Goal: Information Seeking & Learning: Learn about a topic

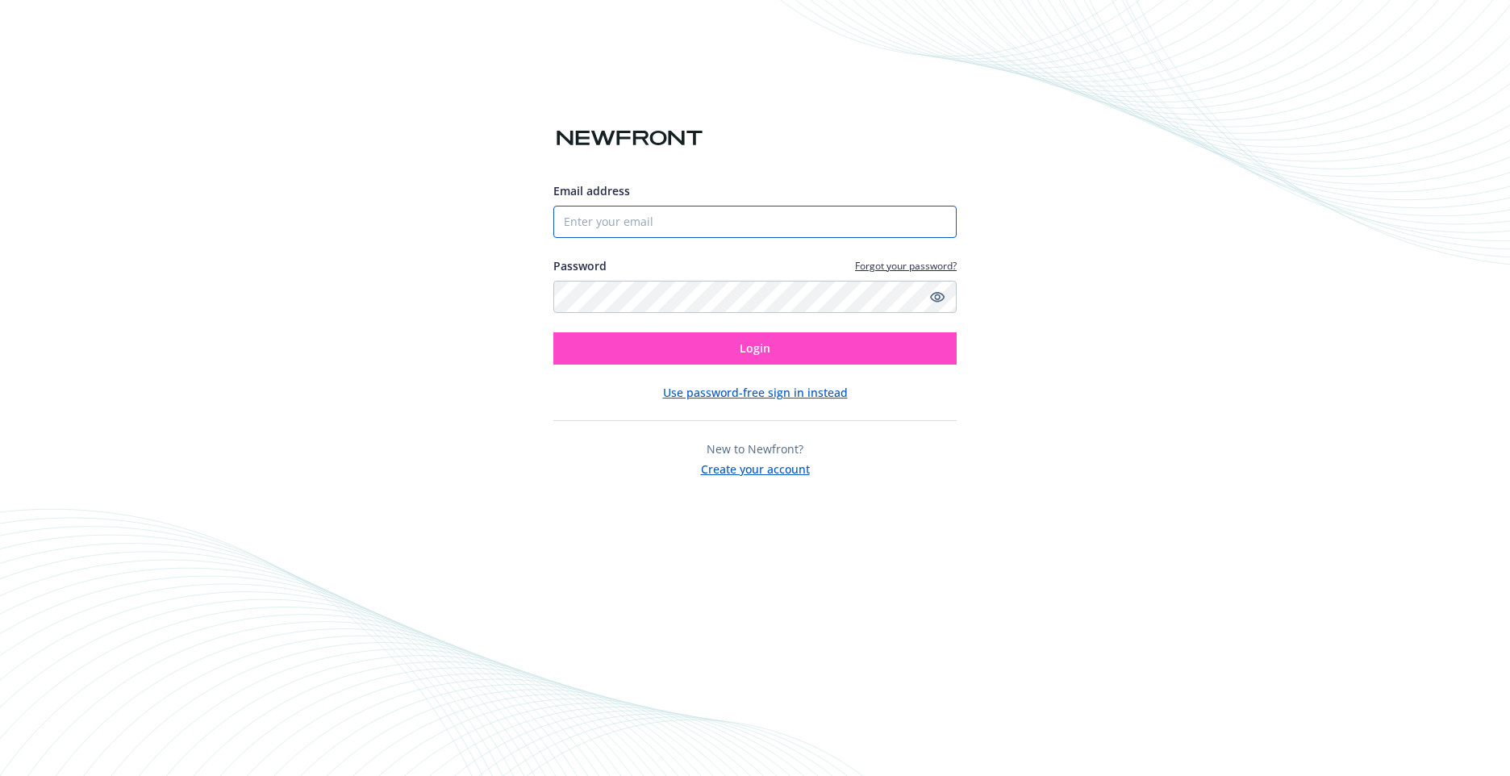
type input "[EMAIL_ADDRESS][DOMAIN_NAME]"
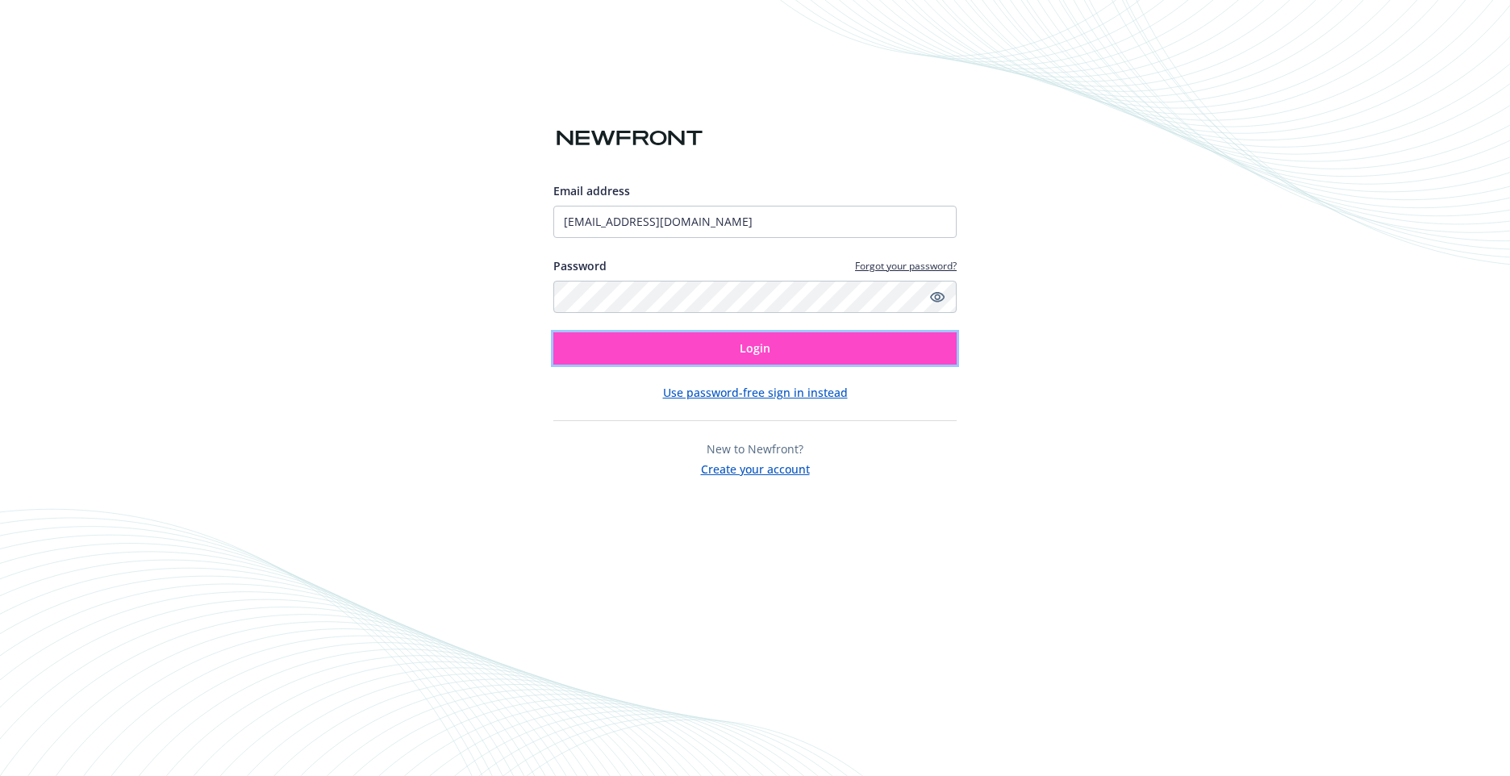
click at [739, 349] on button "Login" at bounding box center [754, 348] width 403 height 32
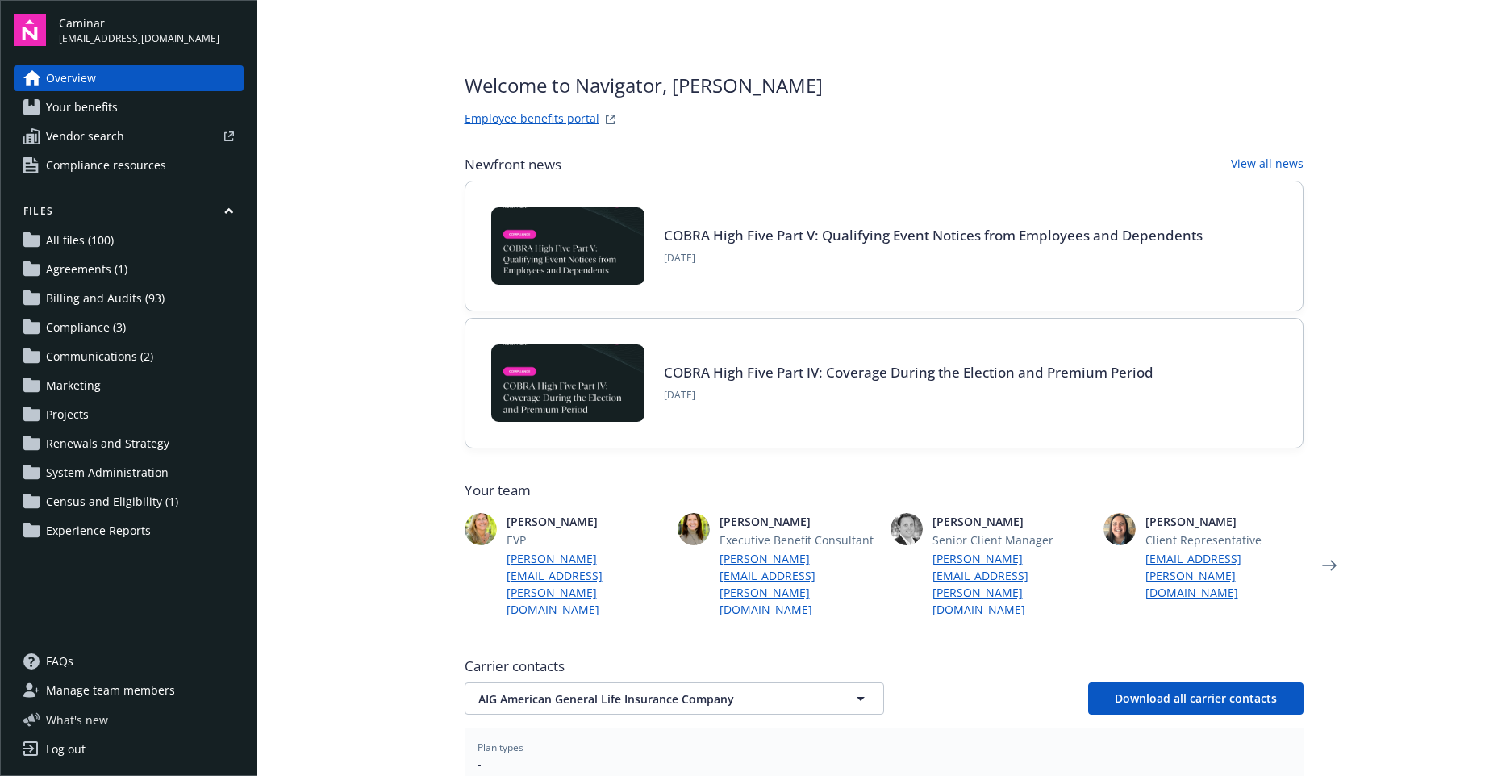
click at [94, 718] on span "What ' s new" at bounding box center [77, 719] width 62 height 17
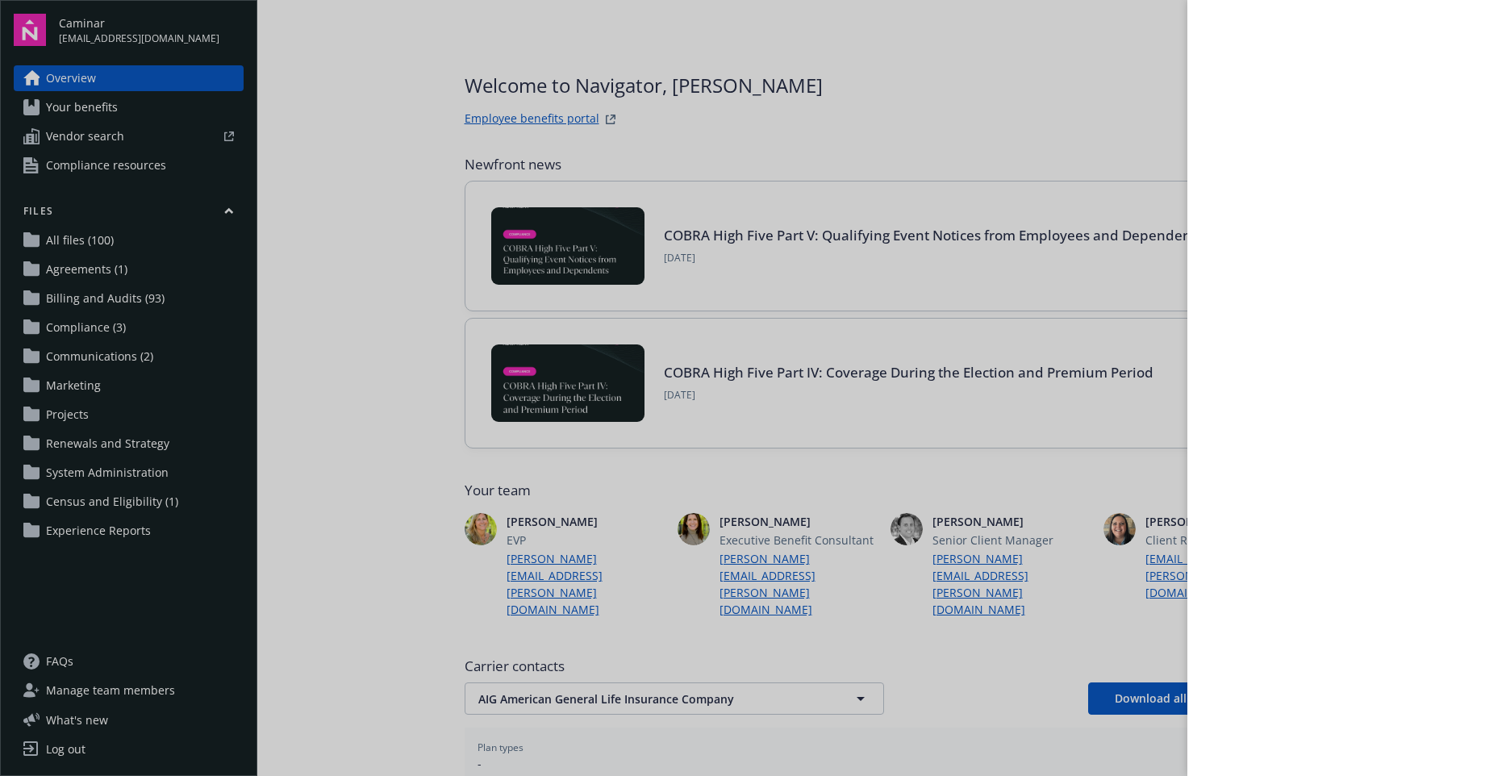
click at [65, 662] on div at bounding box center [755, 388] width 1510 height 776
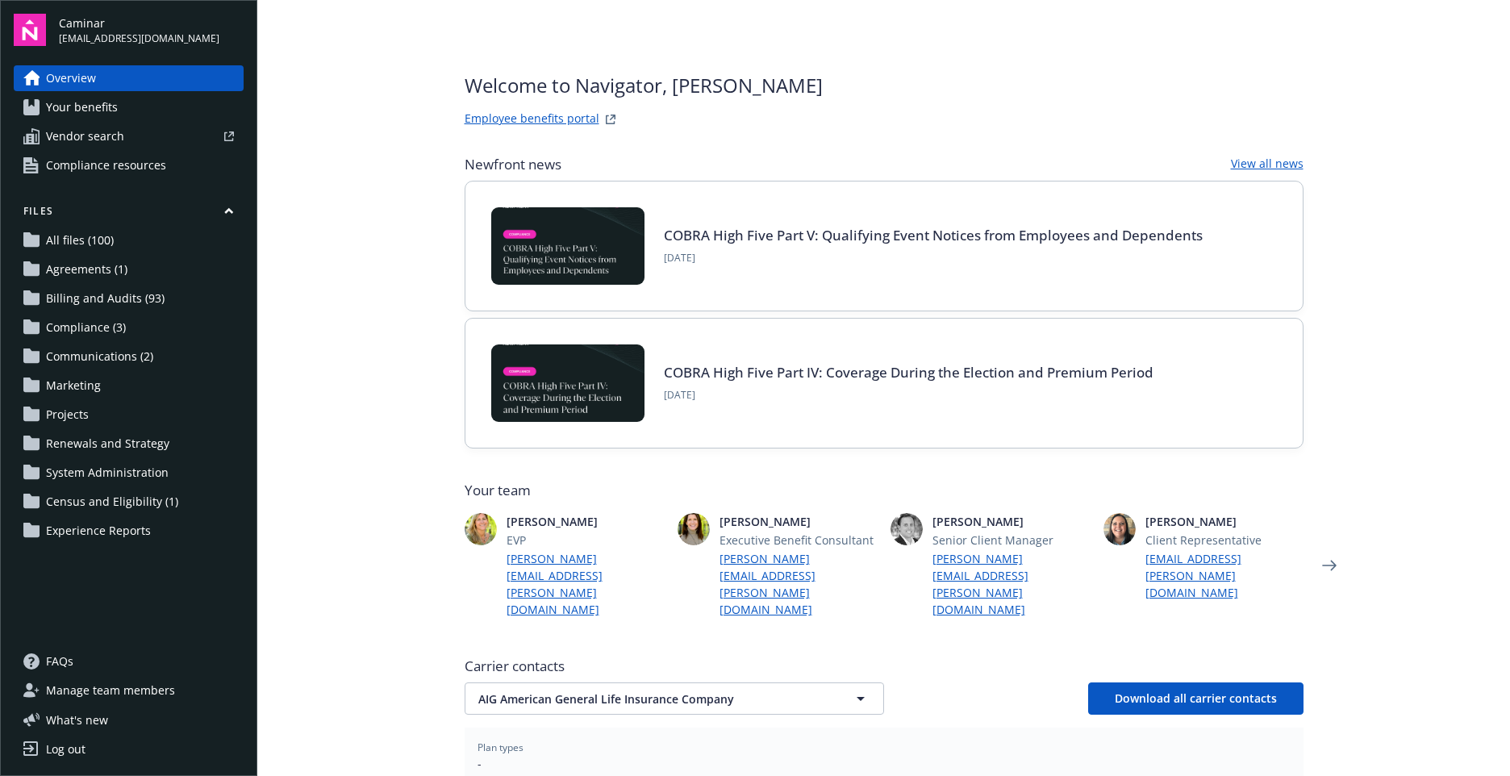
click at [65, 662] on span "FAQs" at bounding box center [59, 661] width 27 height 26
